Goal: Navigation & Orientation: Find specific page/section

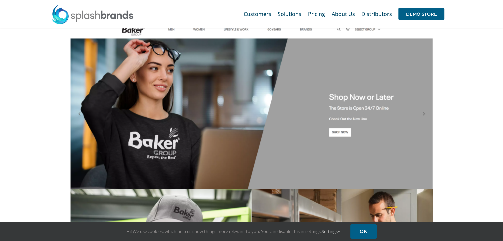
scroll to position [562, 0]
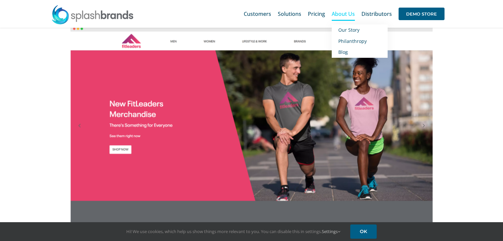
click at [336, 12] on span "About Us" at bounding box center [343, 13] width 23 height 5
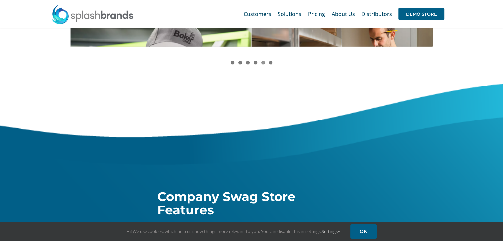
scroll to position [695, 0]
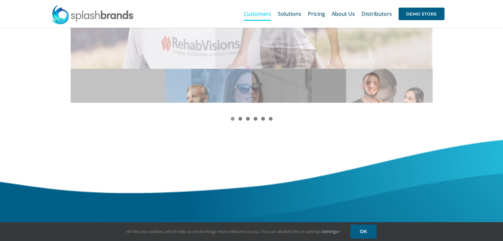
click at [257, 12] on span "Customers" at bounding box center [257, 13] width 27 height 5
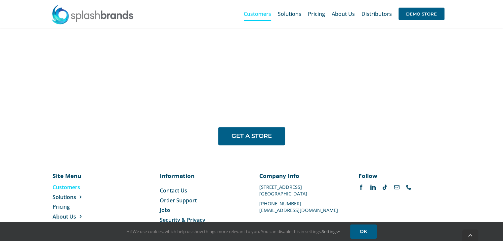
scroll to position [553, 0]
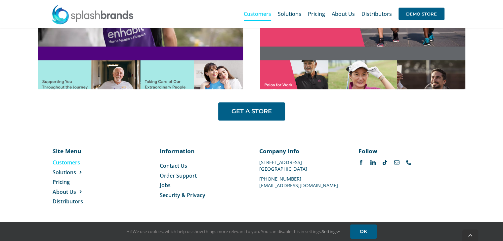
click at [184, 177] on span "Order Support" at bounding box center [178, 175] width 37 height 7
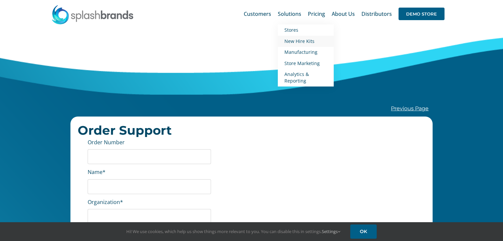
click at [294, 36] on link "New Hire Kits" at bounding box center [306, 41] width 56 height 11
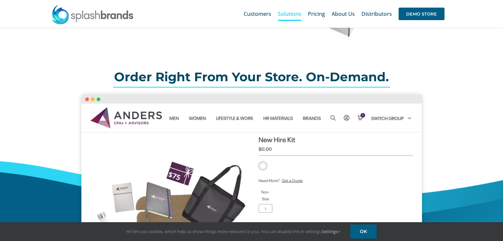
scroll to position [165, 0]
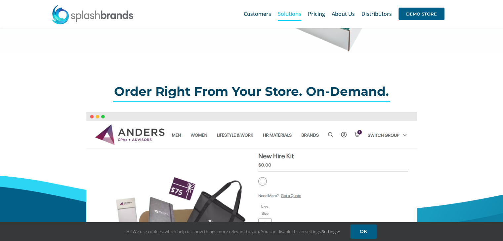
click at [63, 16] on img at bounding box center [92, 15] width 83 height 20
